Goal: Go to known website: Access a specific website the user already knows

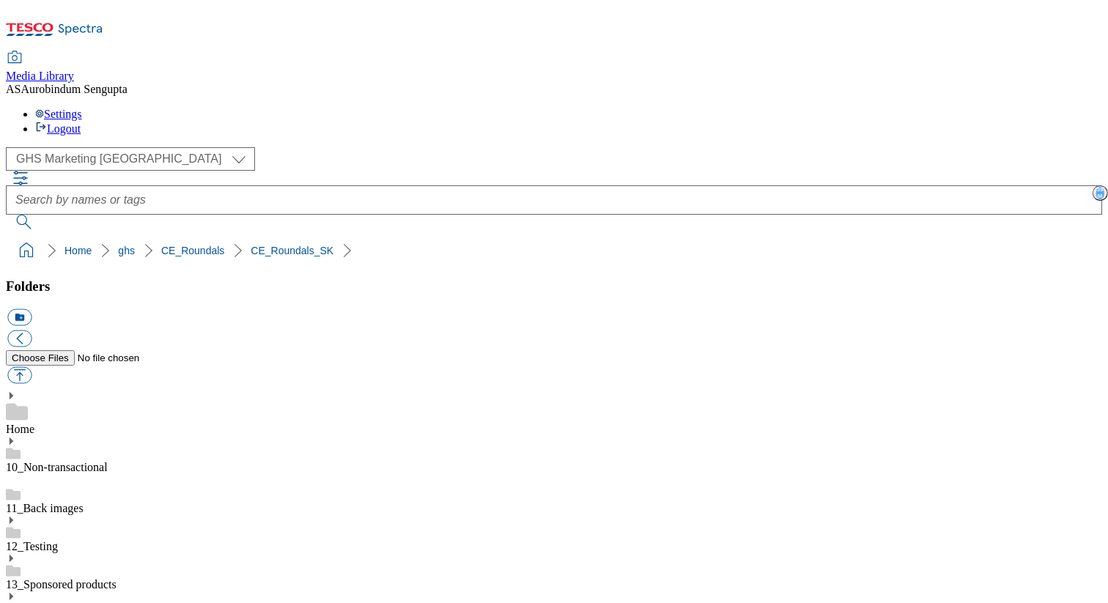
scroll to position [273, 0]
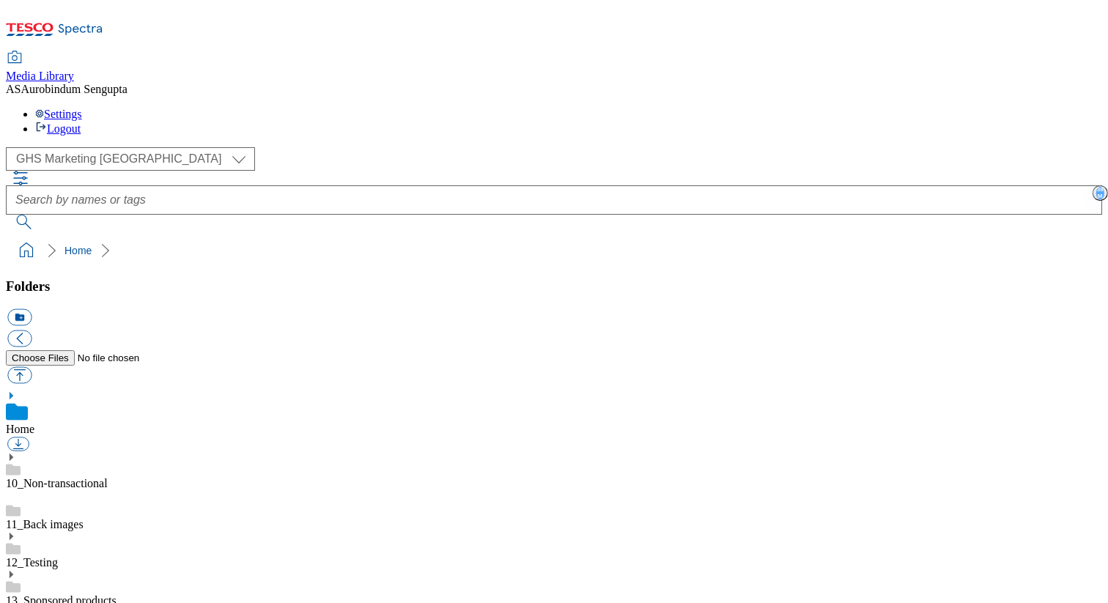
scroll to position [1348, 0]
click at [970, 147] on div "( optional ) GHS Marketing UK iGHS Marketing CE iGHS Marketing MY iGHS Marketin…" at bounding box center [554, 188] width 1096 height 82
